Goal: Task Accomplishment & Management: Manage account settings

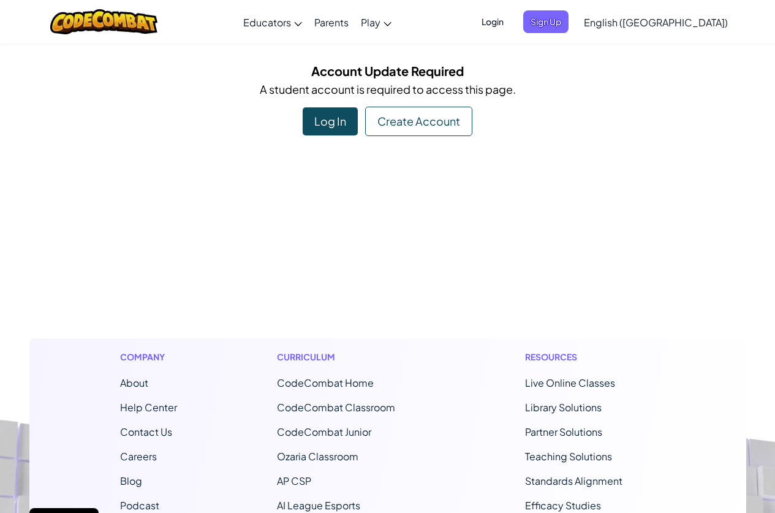
click at [352, 111] on div "Log In" at bounding box center [330, 121] width 55 height 28
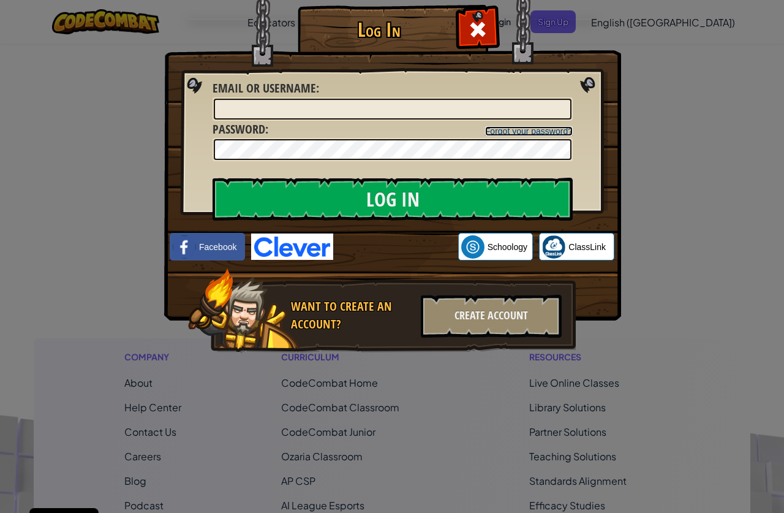
click at [533, 130] on link "Forgot your password?" at bounding box center [529, 131] width 88 height 10
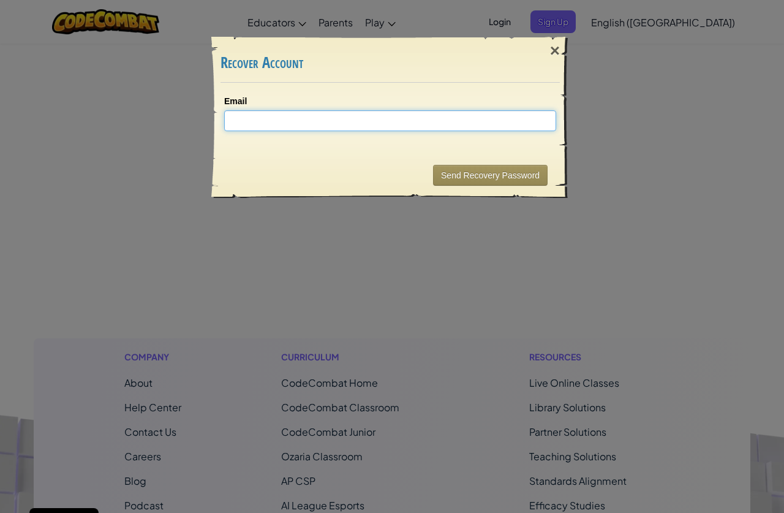
click at [341, 117] on input "Email" at bounding box center [390, 120] width 332 height 21
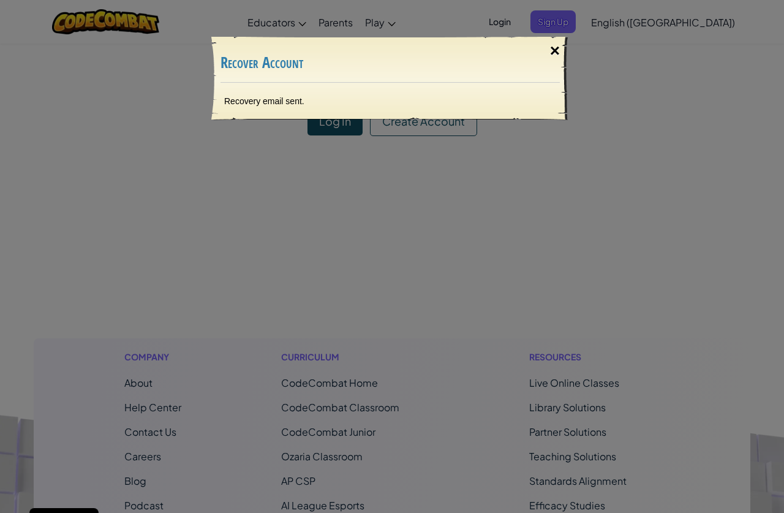
click at [555, 51] on div "×" at bounding box center [555, 51] width 28 height 36
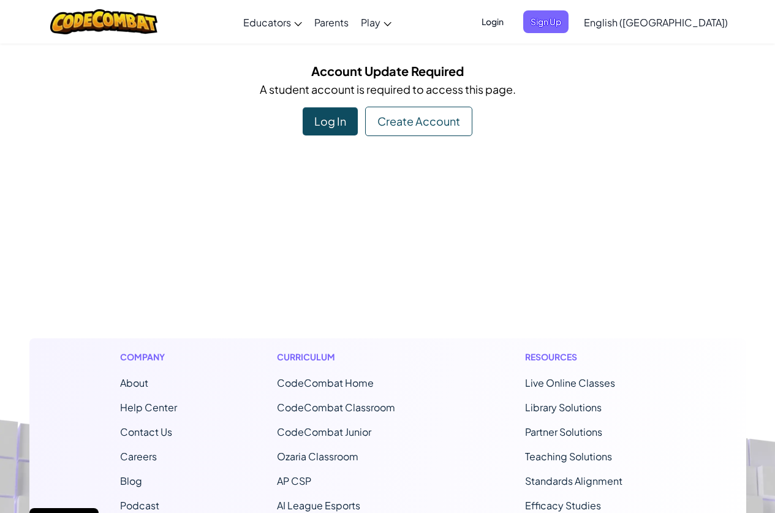
click at [371, 127] on div "Create Account" at bounding box center [418, 121] width 107 height 29
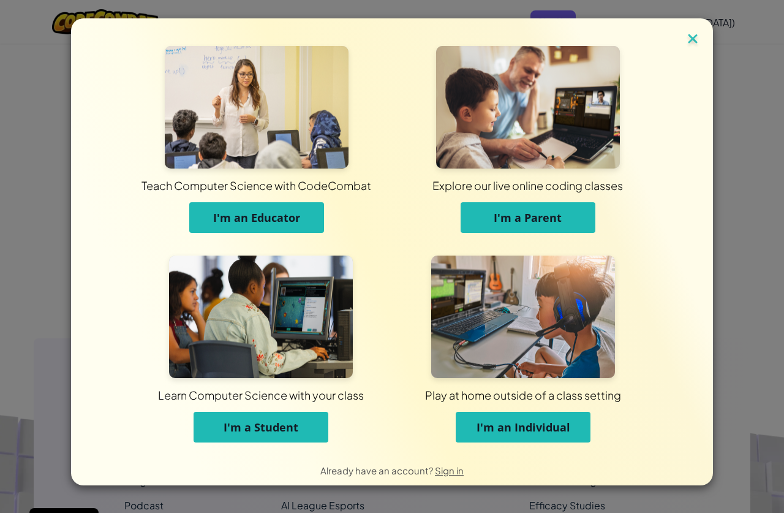
click at [696, 42] on img at bounding box center [693, 40] width 16 height 18
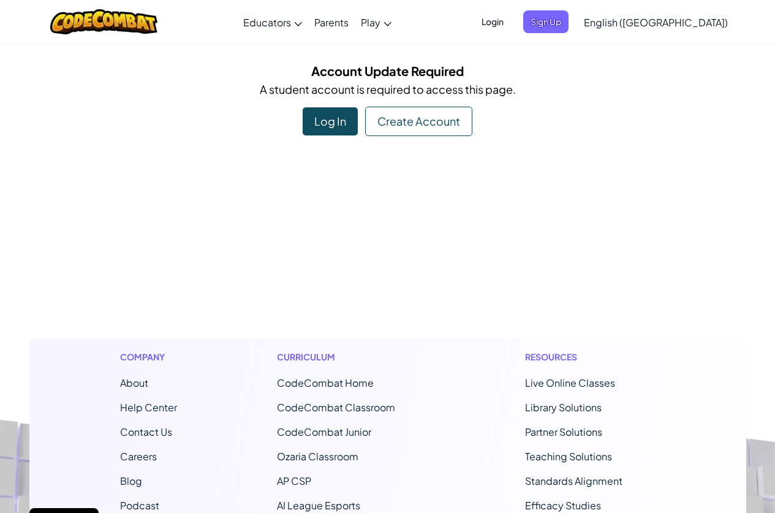
click at [345, 122] on div "Log In" at bounding box center [330, 121] width 55 height 28
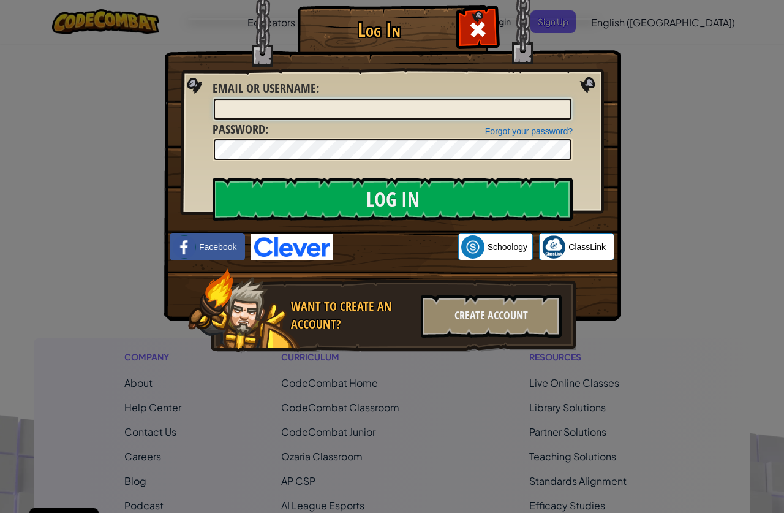
click at [304, 110] on input "Email or Username :" at bounding box center [393, 109] width 358 height 21
type input "[EMAIL_ADDRESS][DOMAIN_NAME]"
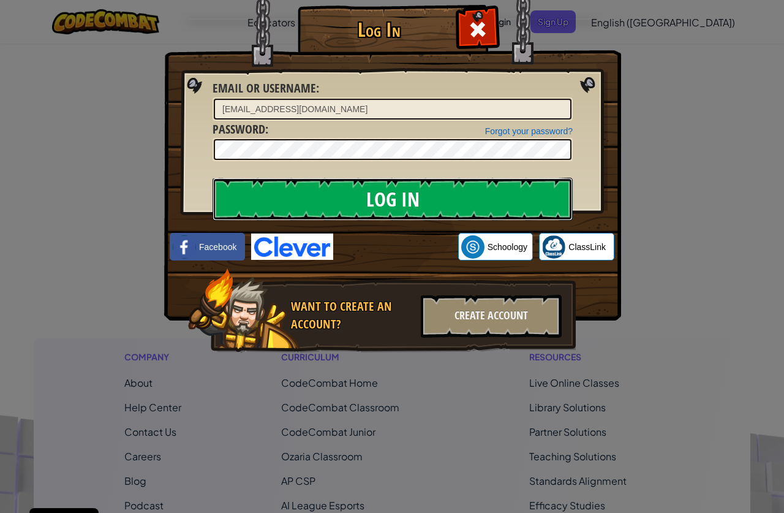
click at [330, 192] on input "Log In" at bounding box center [393, 199] width 360 height 43
